Goal: Task Accomplishment & Management: Complete application form

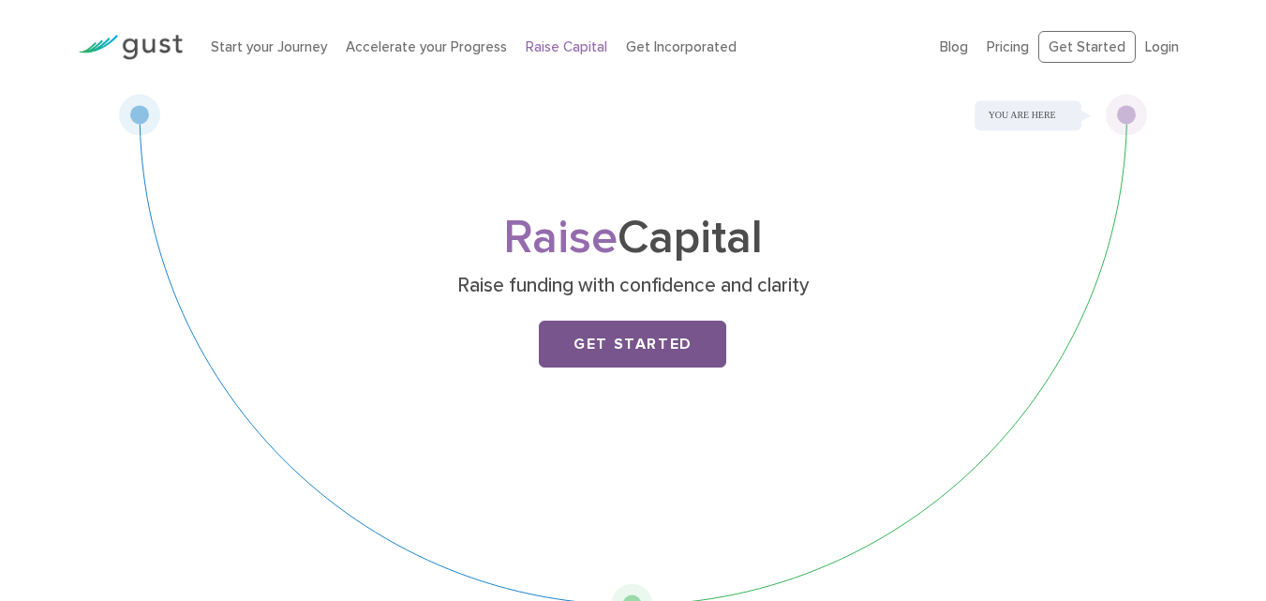
click at [618, 348] on link "Get Started" at bounding box center [632, 343] width 187 height 47
click at [654, 343] on link "Get Started" at bounding box center [632, 343] width 187 height 47
